Goal: Task Accomplishment & Management: Use online tool/utility

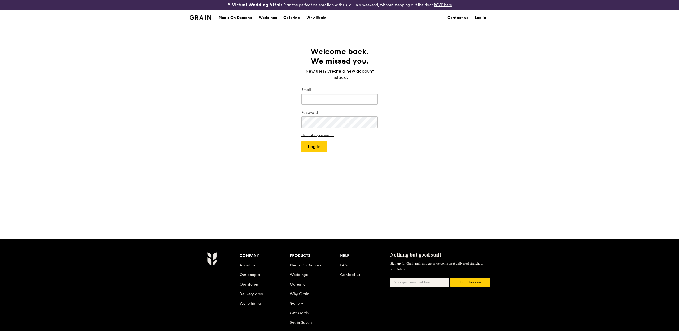
type input "[PERSON_NAME][EMAIL_ADDRESS][DOMAIN_NAME]"
click at [323, 146] on button "Log in" at bounding box center [314, 146] width 26 height 11
select select "100"
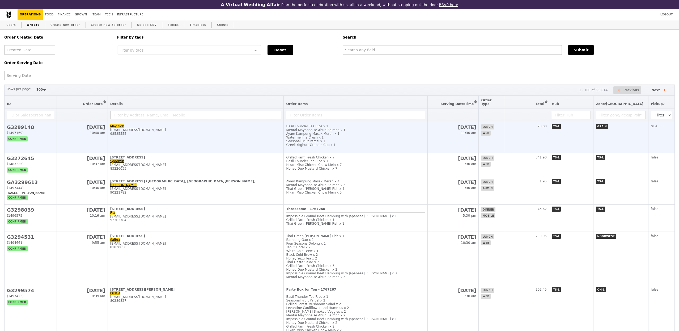
click at [293, 136] on div "Watermelime Crush x 1" at bounding box center [355, 138] width 139 height 4
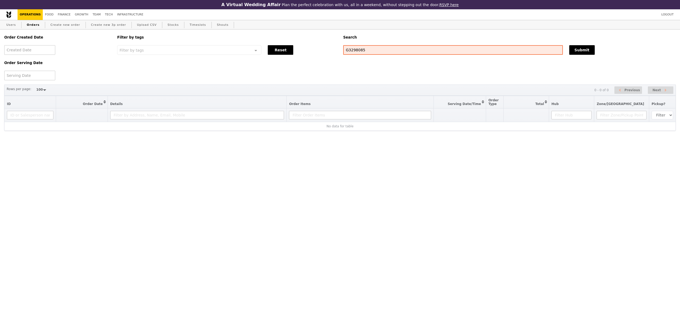
select select "100"
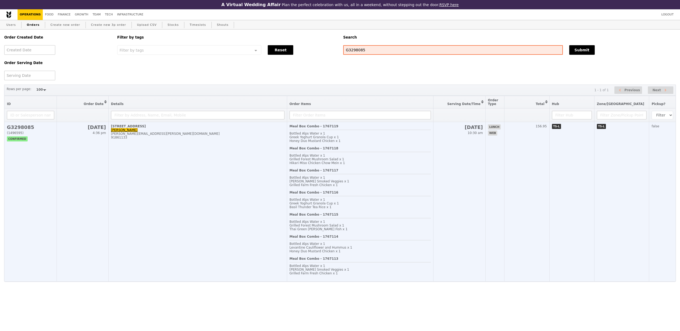
click at [218, 163] on td "80 Boon Keng Road, #01-00 Michelle Yee michelle.yee@aumovio.com 91861133" at bounding box center [197, 201] width 179 height 159
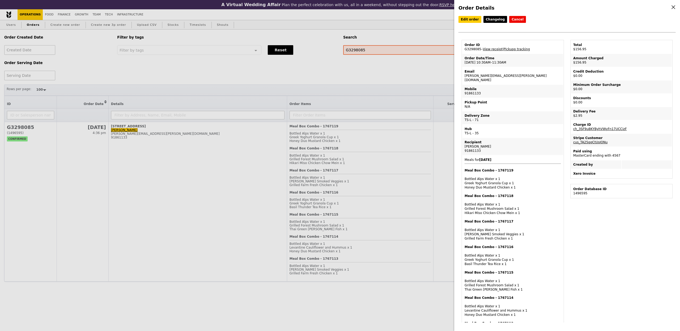
click at [509, 64] on td "Order Date/Time 9/10 – 10:30AM–11:30AM" at bounding box center [513, 60] width 101 height 13
drag, startPoint x: 482, startPoint y: 75, endPoint x: 464, endPoint y: 77, distance: 18.4
click at [464, 77] on td "Email michelle.yee@aumovio.com" at bounding box center [513, 75] width 101 height 17
copy td "michelle.yee@aumovio.com"
click at [390, 76] on div "Order Details Edit order Changelog Cancel Order ID G3298085 – View receipt | Pi…" at bounding box center [340, 165] width 680 height 331
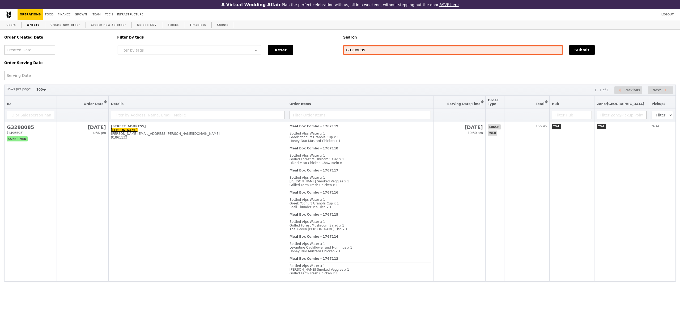
click at [382, 55] on input "G3298085" at bounding box center [453, 50] width 220 height 10
drag, startPoint x: 386, startPoint y: 52, endPoint x: 278, endPoint y: 23, distance: 111.6
click at [288, 26] on div "A Virtual Wedding Affair Plan the perfect celebration with us, all in a weekend…" at bounding box center [340, 140] width 680 height 281
paste input "michelle.yee@aumovio.com"
type input "michelle.yee@aumovio.com"
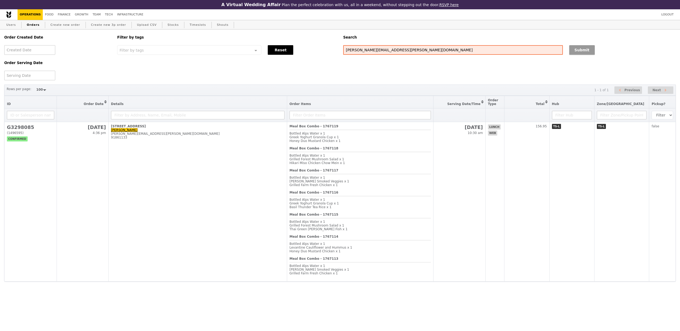
click at [573, 51] on button "Submit" at bounding box center [582, 50] width 26 height 10
click at [575, 52] on button "Submit" at bounding box center [582, 50] width 26 height 10
click at [581, 53] on button "Submit" at bounding box center [582, 50] width 26 height 10
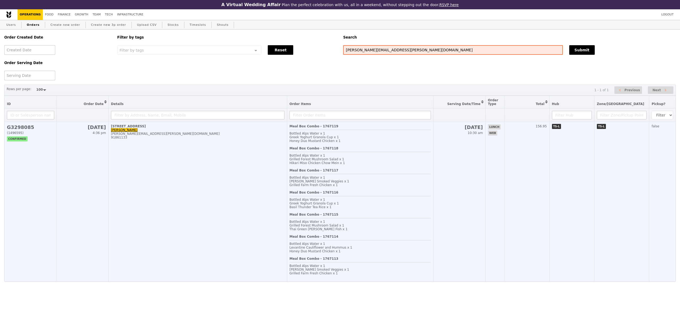
click at [431, 161] on div "Grilled Forest Mushroom Salad x 1" at bounding box center [361, 159] width 142 height 4
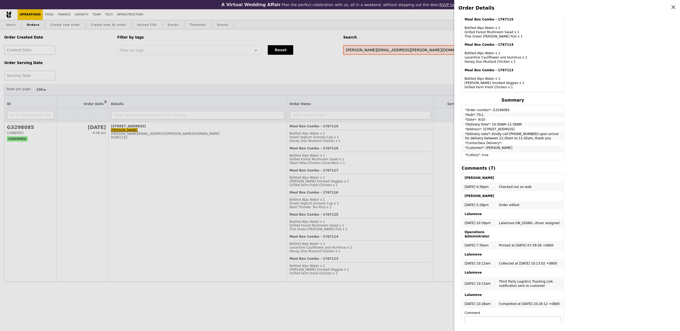
scroll to position [289, 0]
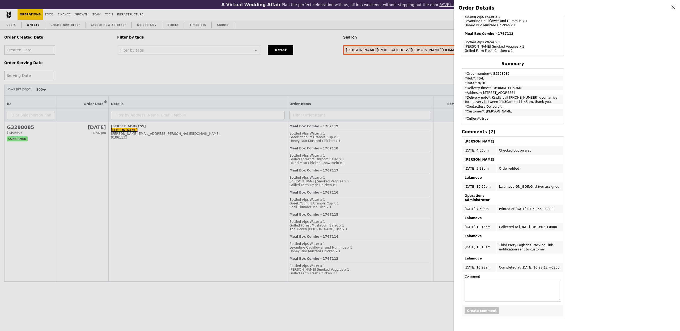
click at [327, 234] on div "Order Details Edit order Changelog Cancel Order ID G3298085 – View receipt | Pi…" at bounding box center [340, 165] width 680 height 331
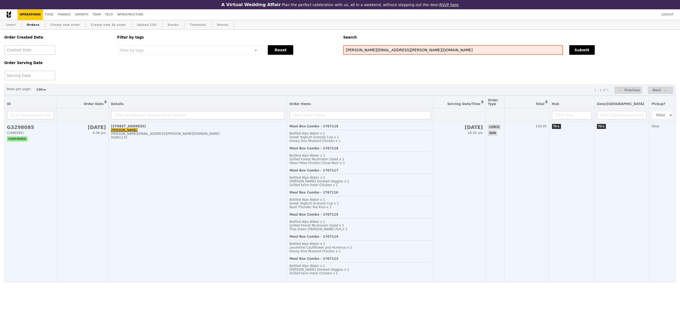
scroll to position [376, 0]
click at [360, 221] on div "Meal Box Combo - 1767115 Bottled Alps Water x 1 Grilled Forest Mushroom Salad x…" at bounding box center [361, 224] width 142 height 22
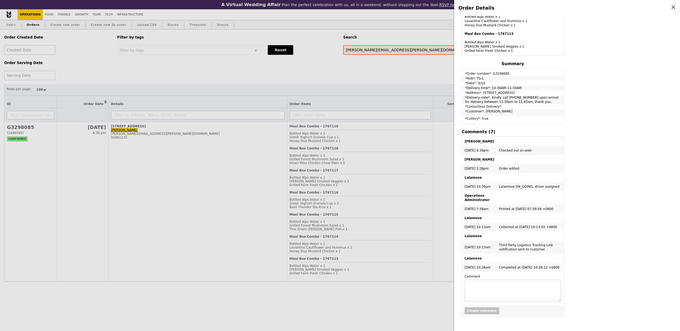
scroll to position [289, 0]
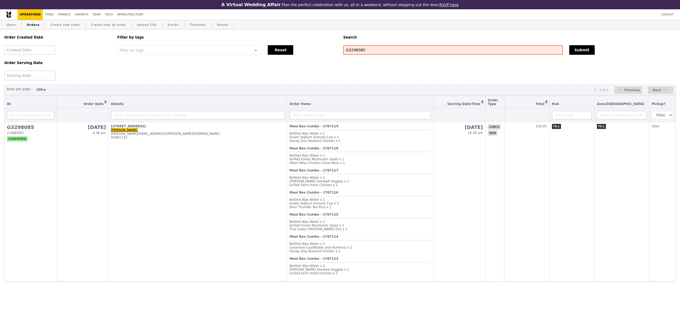
select select "100"
